Goal: Communication & Community: Connect with others

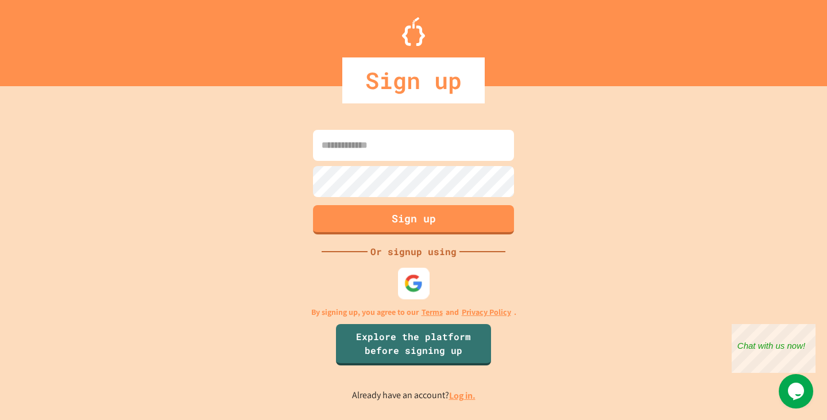
click at [406, 285] on img at bounding box center [414, 283] width 19 height 19
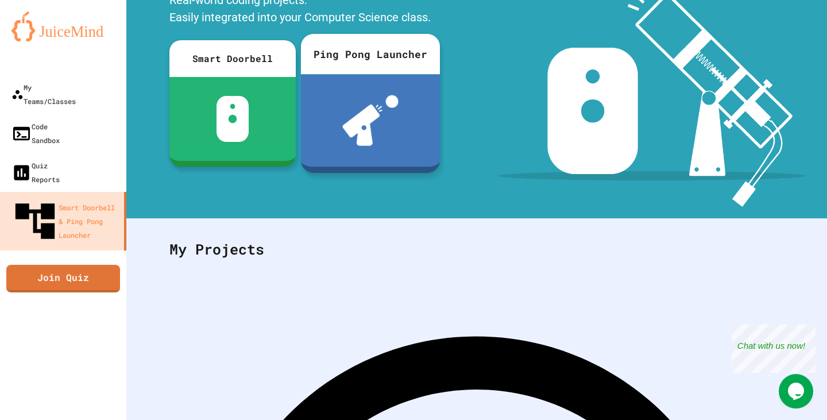
scroll to position [156, 0]
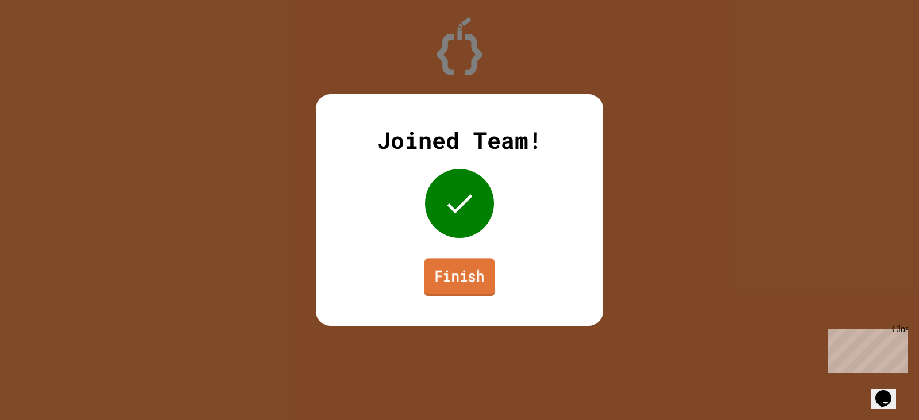
click at [485, 282] on link "Finish" at bounding box center [459, 277] width 71 height 38
